Goal: Navigation & Orientation: Find specific page/section

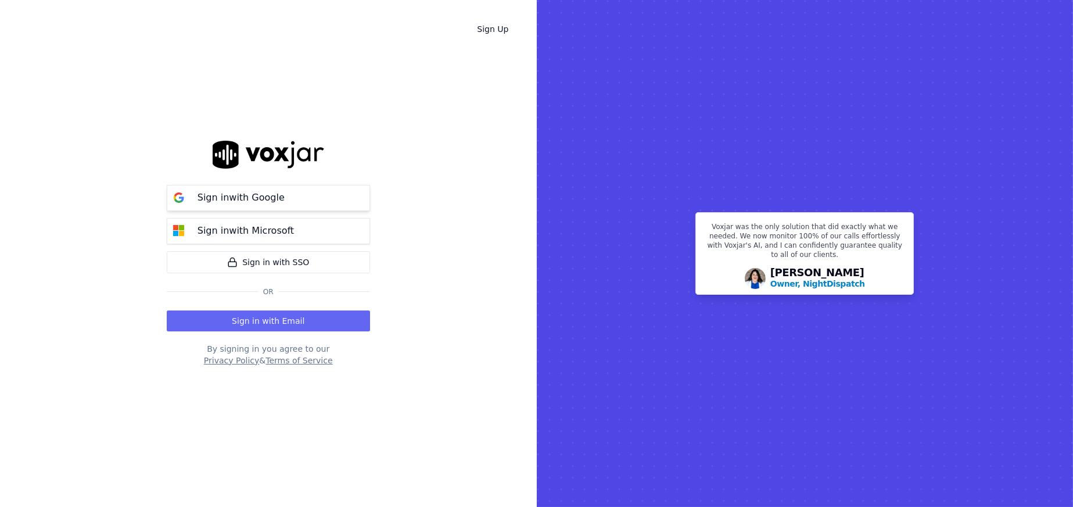
click at [224, 196] on p "Sign in with Google" at bounding box center [241, 198] width 87 height 14
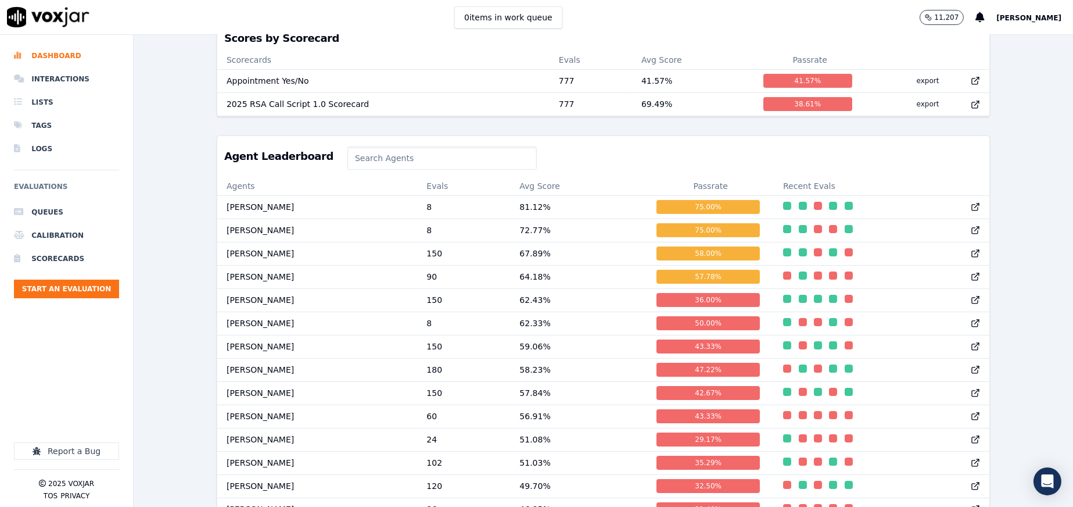
scroll to position [465, 0]
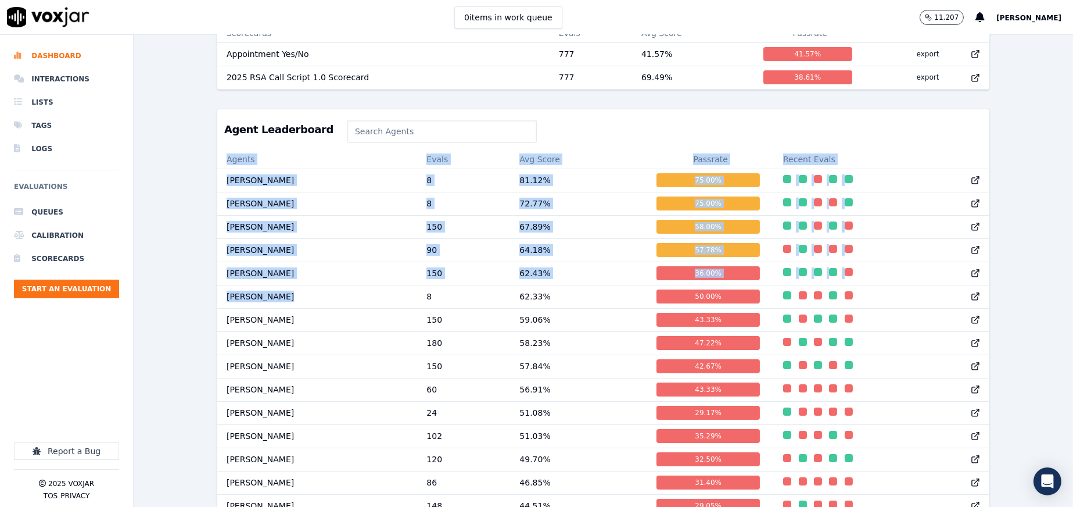
drag, startPoint x: 407, startPoint y: 306, endPoint x: 200, endPoint y: 307, distance: 206.3
click at [207, 305] on div "Past 7 Days Add a filter Evaluations Evaluators Score Distribution Avg Score 55…" at bounding box center [604, 271] width 940 height 472
click at [189, 309] on div "Past 7 Days Add a filter Evaluations Evaluators Score Distribution Avg Score 55…" at bounding box center [604, 271] width 940 height 472
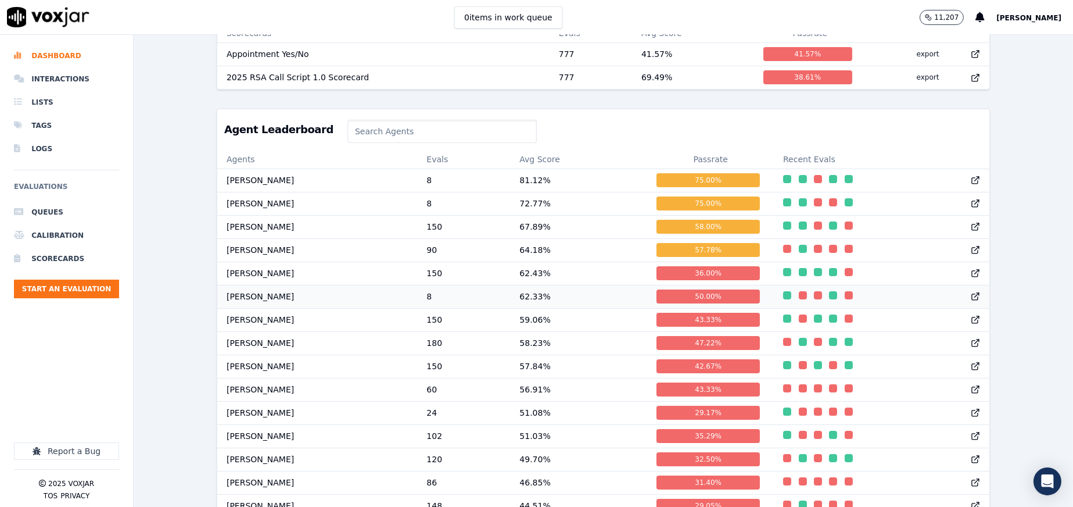
click at [242, 305] on td "[PERSON_NAME]" at bounding box center [317, 296] width 200 height 23
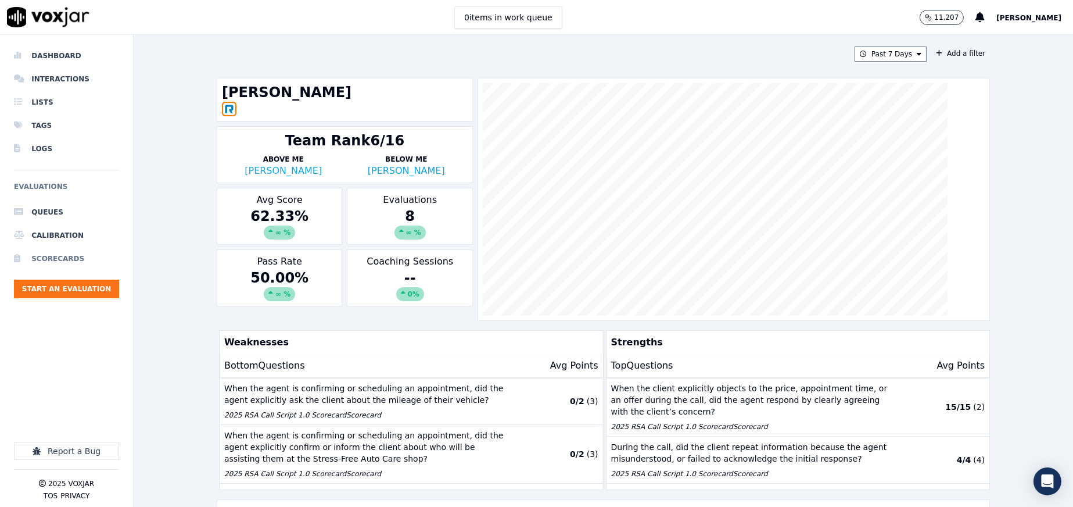
click at [51, 257] on li "Scorecards" at bounding box center [66, 258] width 105 height 23
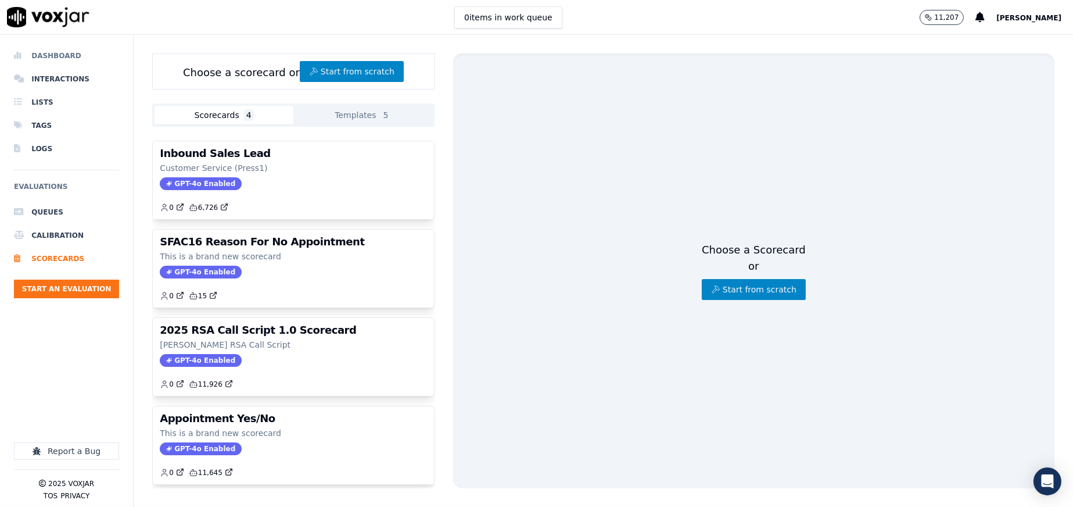
click at [41, 57] on li "Dashboard" at bounding box center [66, 55] width 105 height 23
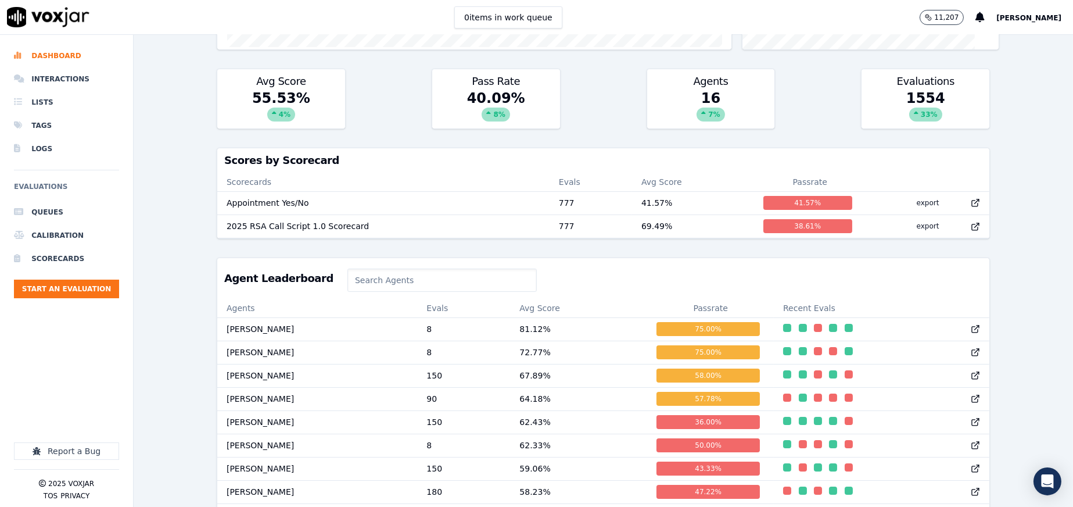
scroll to position [258, 0]
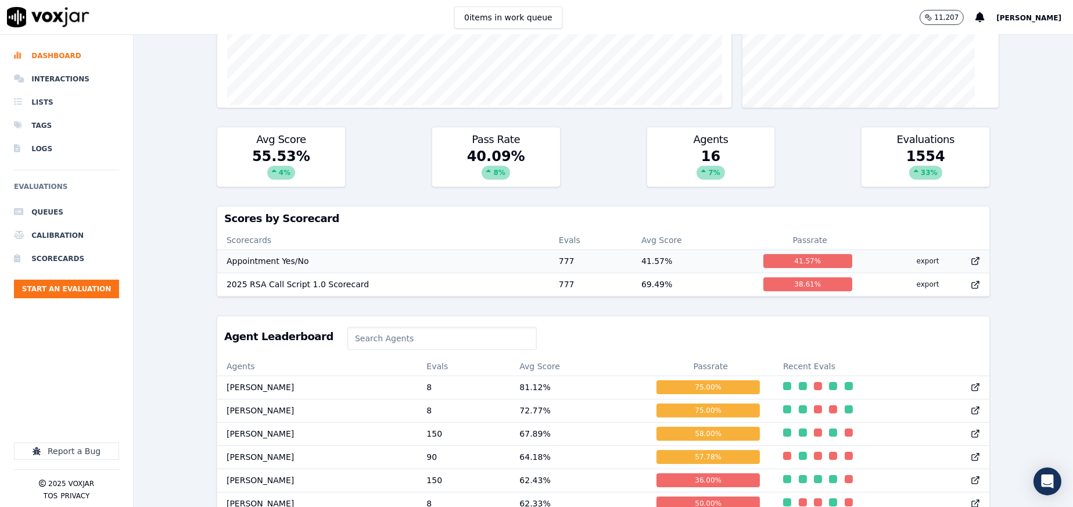
click at [299, 258] on td "Appointment Yes/No" at bounding box center [383, 260] width 332 height 23
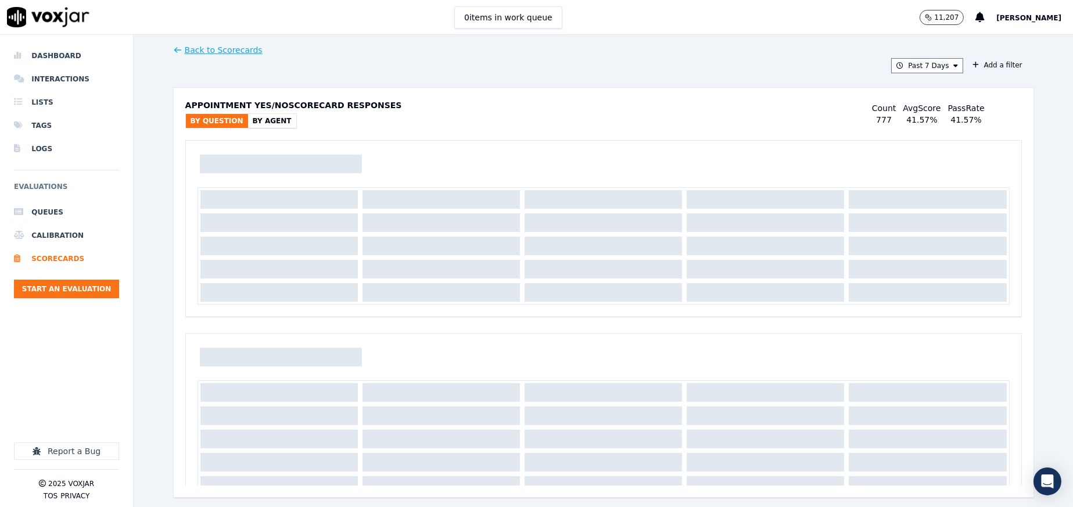
click at [266, 119] on button "By Agent" at bounding box center [272, 121] width 48 height 14
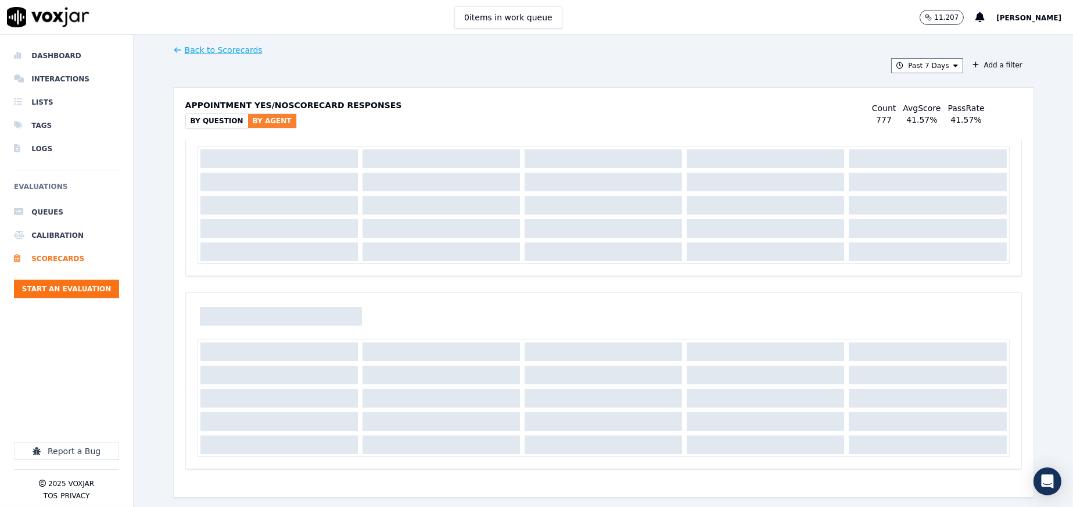
scroll to position [286, 0]
click at [53, 257] on li "Scorecards" at bounding box center [66, 258] width 105 height 23
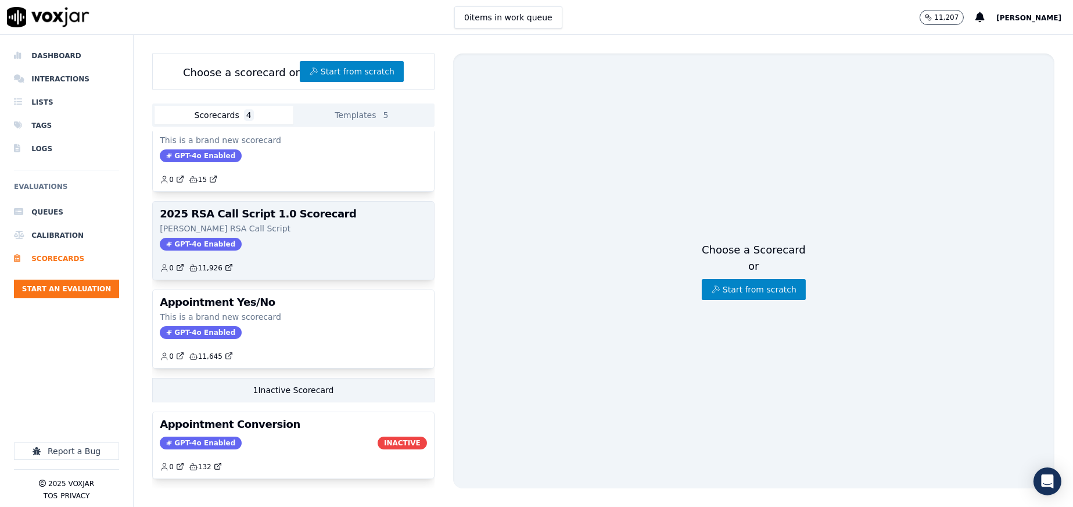
scroll to position [142, 0]
click at [274, 311] on p "This is a brand new scorecard" at bounding box center [293, 317] width 267 height 12
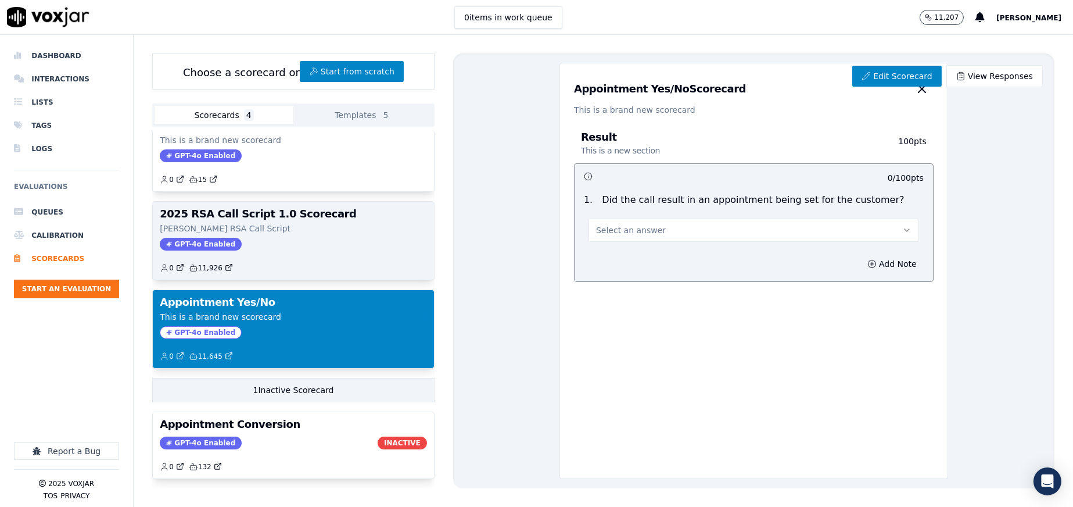
scroll to position [0, 0]
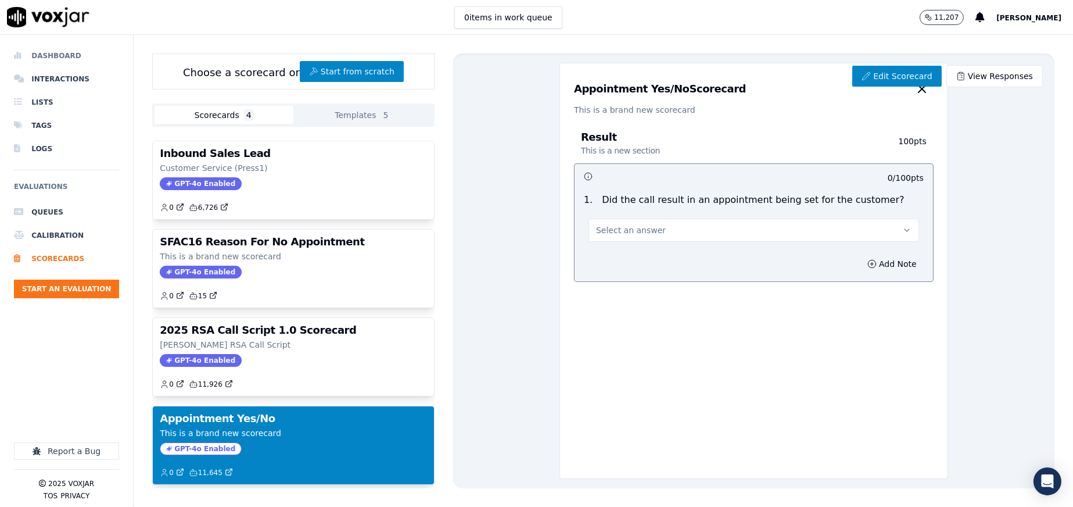
click at [40, 50] on li "Dashboard" at bounding box center [66, 55] width 105 height 23
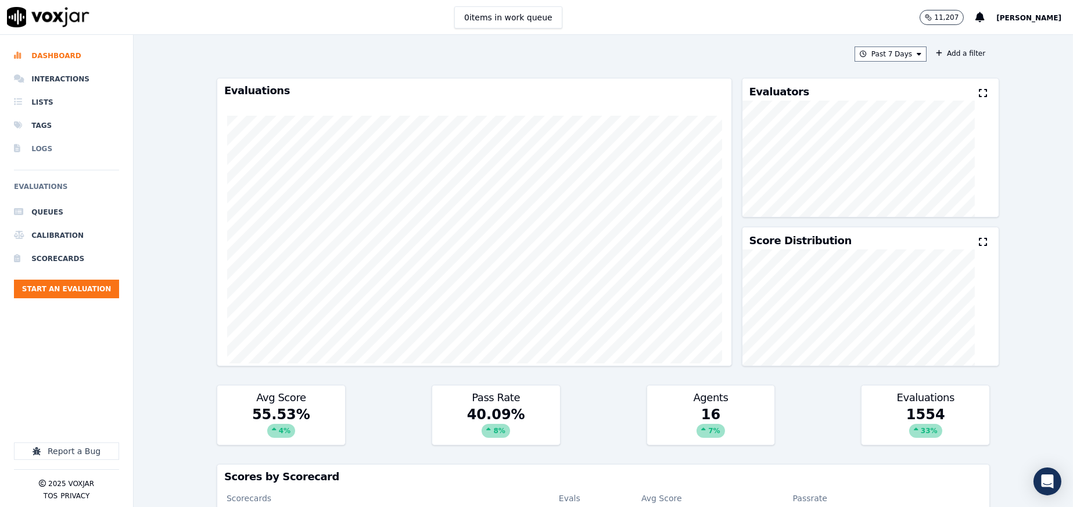
click at [46, 151] on li "Logs" at bounding box center [66, 148] width 105 height 23
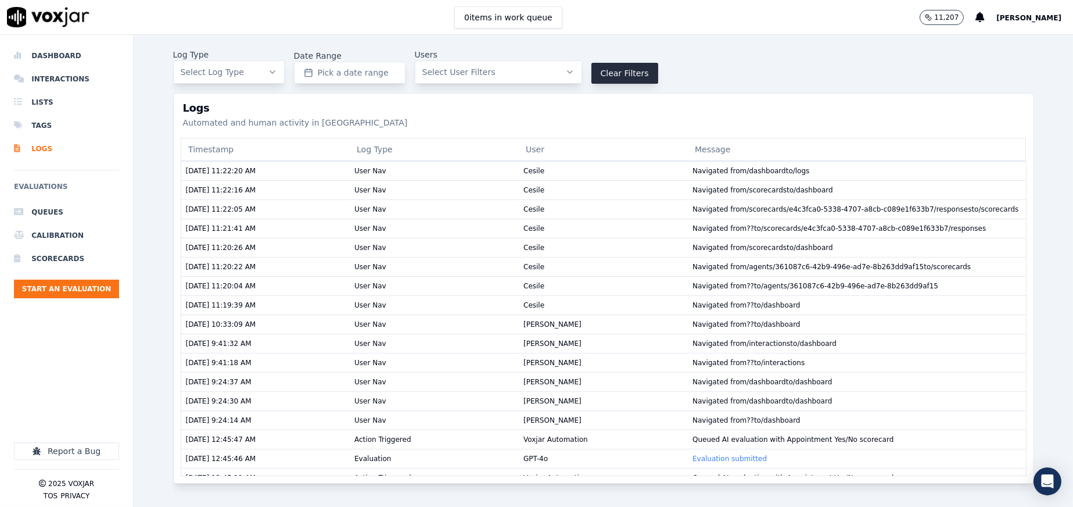
click at [440, 72] on span "Select User Filters" at bounding box center [458, 72] width 73 height 12
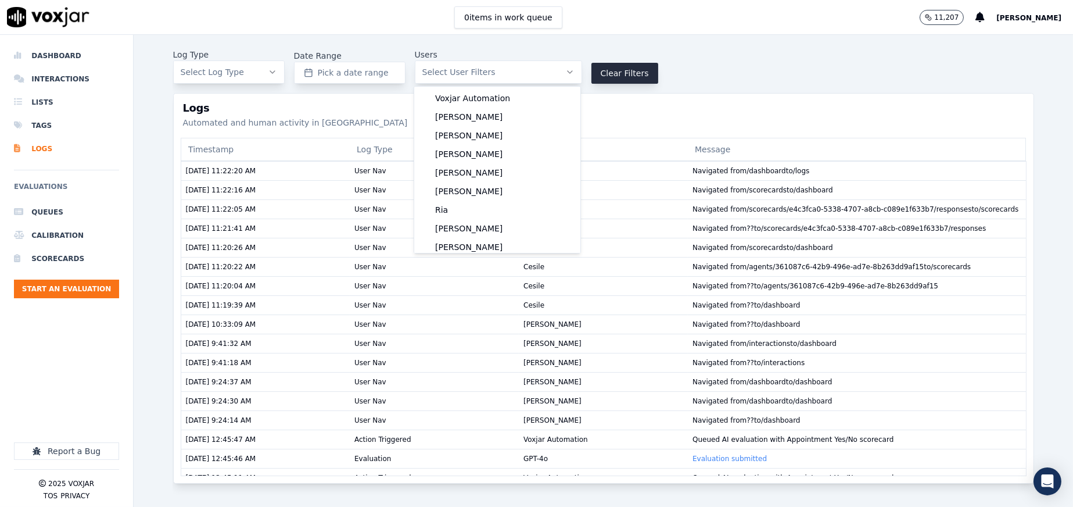
click at [440, 72] on span "Select User Filters" at bounding box center [458, 72] width 73 height 12
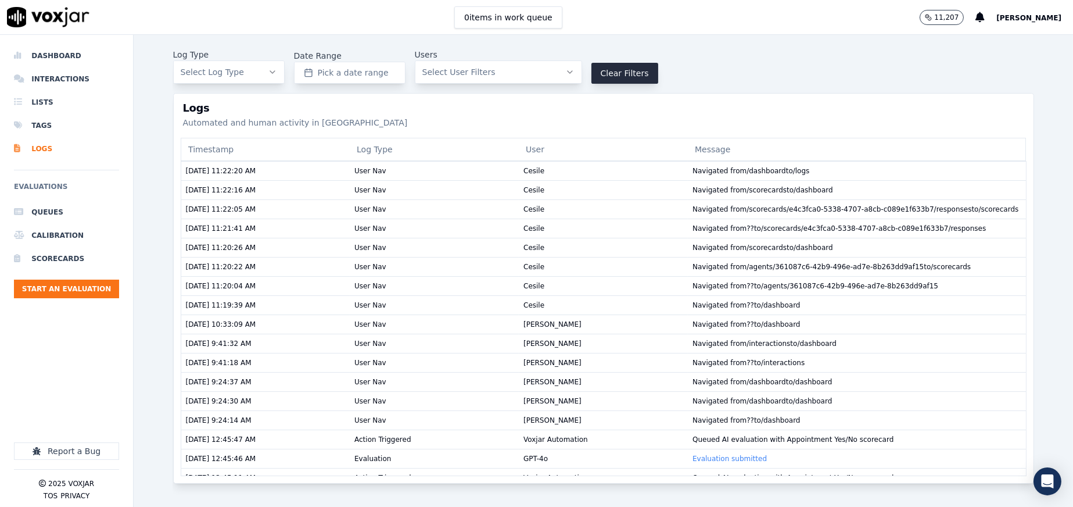
click at [440, 72] on span "Select User Filters" at bounding box center [458, 72] width 73 height 12
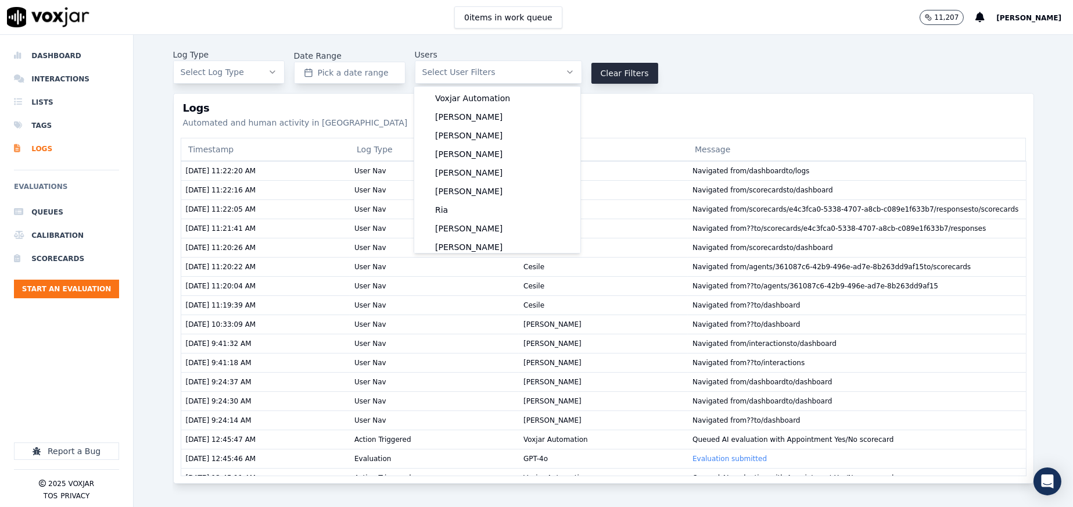
click at [440, 72] on span "Select User Filters" at bounding box center [458, 72] width 73 height 12
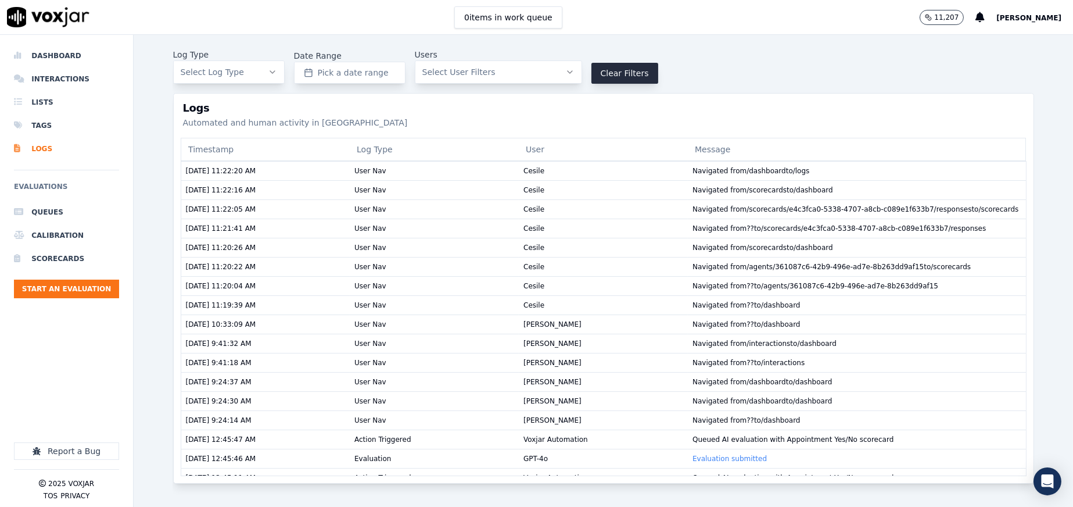
click at [192, 65] on button "Select Log Type" at bounding box center [229, 71] width 112 height 23
click at [171, 68] on div "Log Type Select Log Type Date Range Pick a date range Users Select User Filters…" at bounding box center [604, 271] width 940 height 472
click at [29, 101] on li "Lists" at bounding box center [66, 102] width 105 height 23
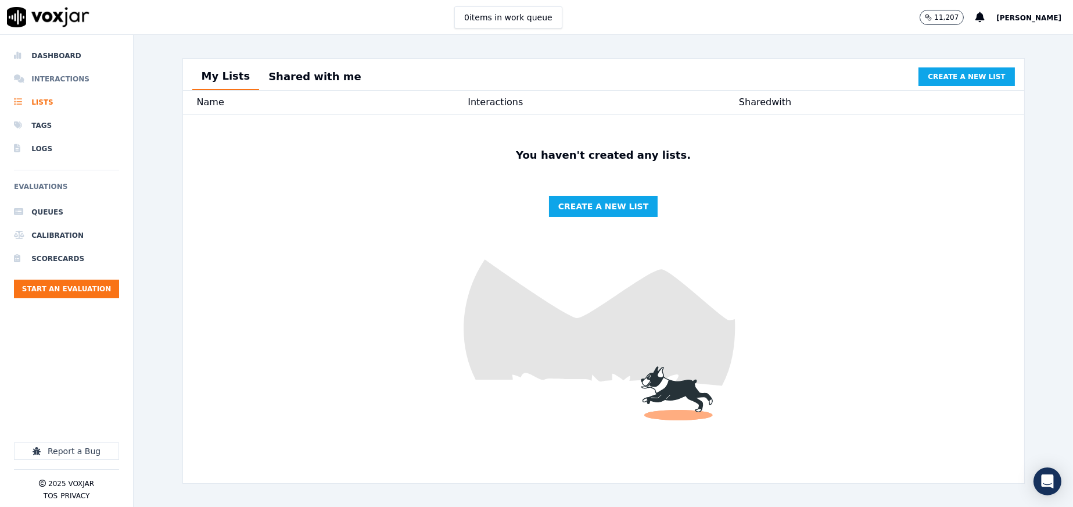
click at [46, 78] on li "Interactions" at bounding box center [66, 78] width 105 height 23
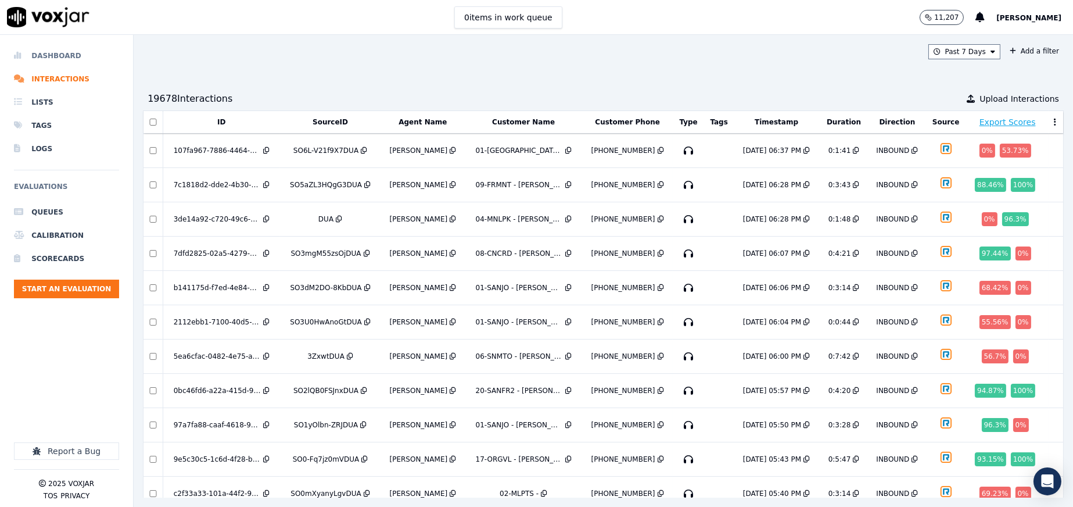
click at [58, 53] on li "Dashboard" at bounding box center [66, 55] width 105 height 23
